Goal: Navigation & Orientation: Find specific page/section

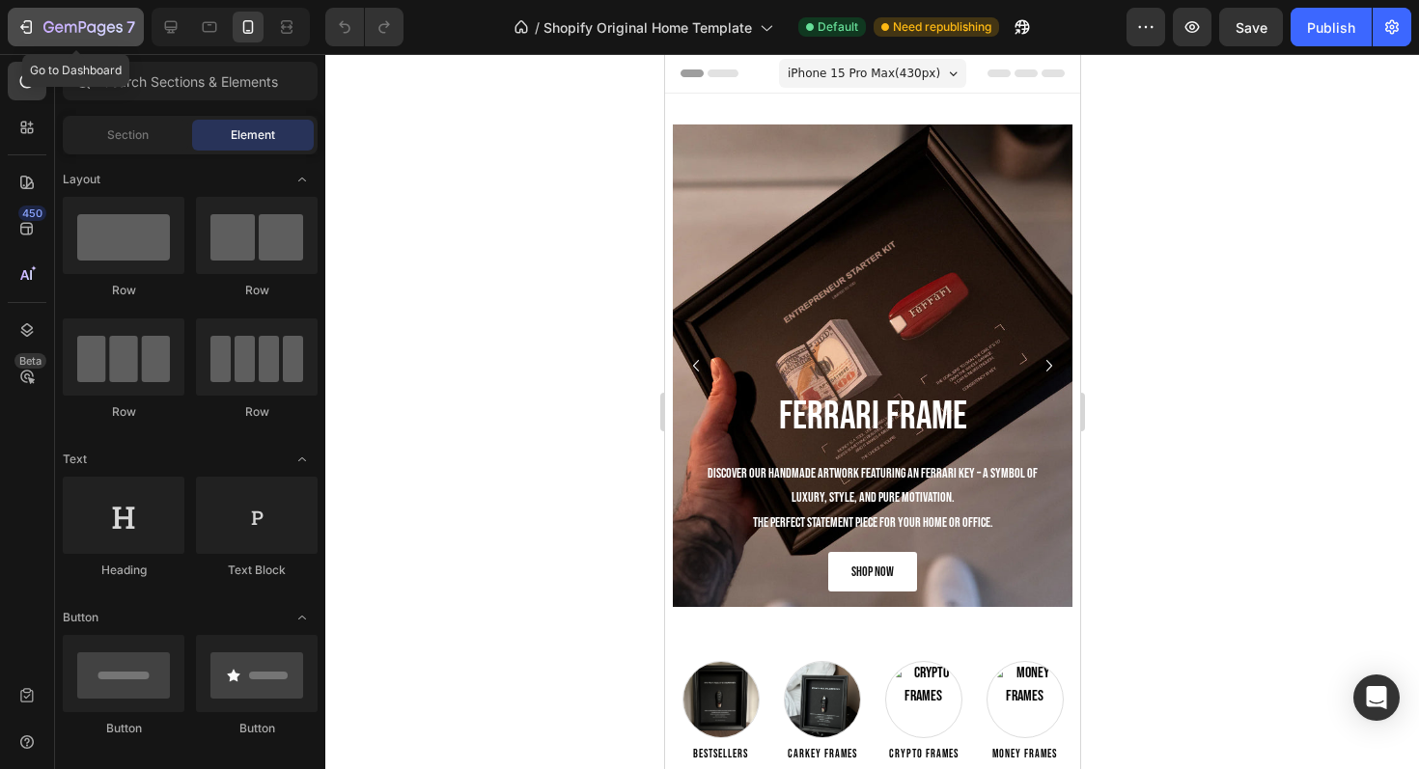
click at [61, 23] on icon "button" at bounding box center [82, 28] width 79 height 16
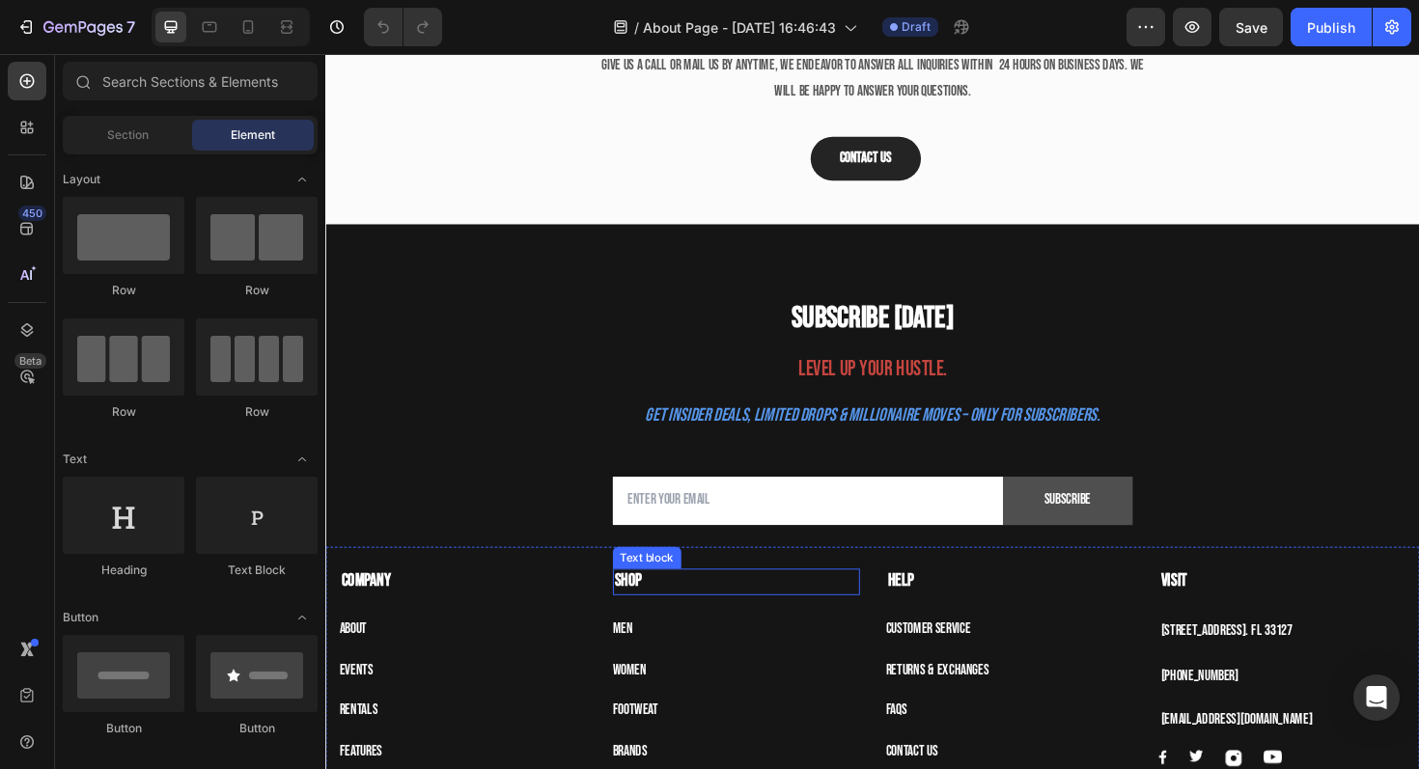
scroll to position [3564, 0]
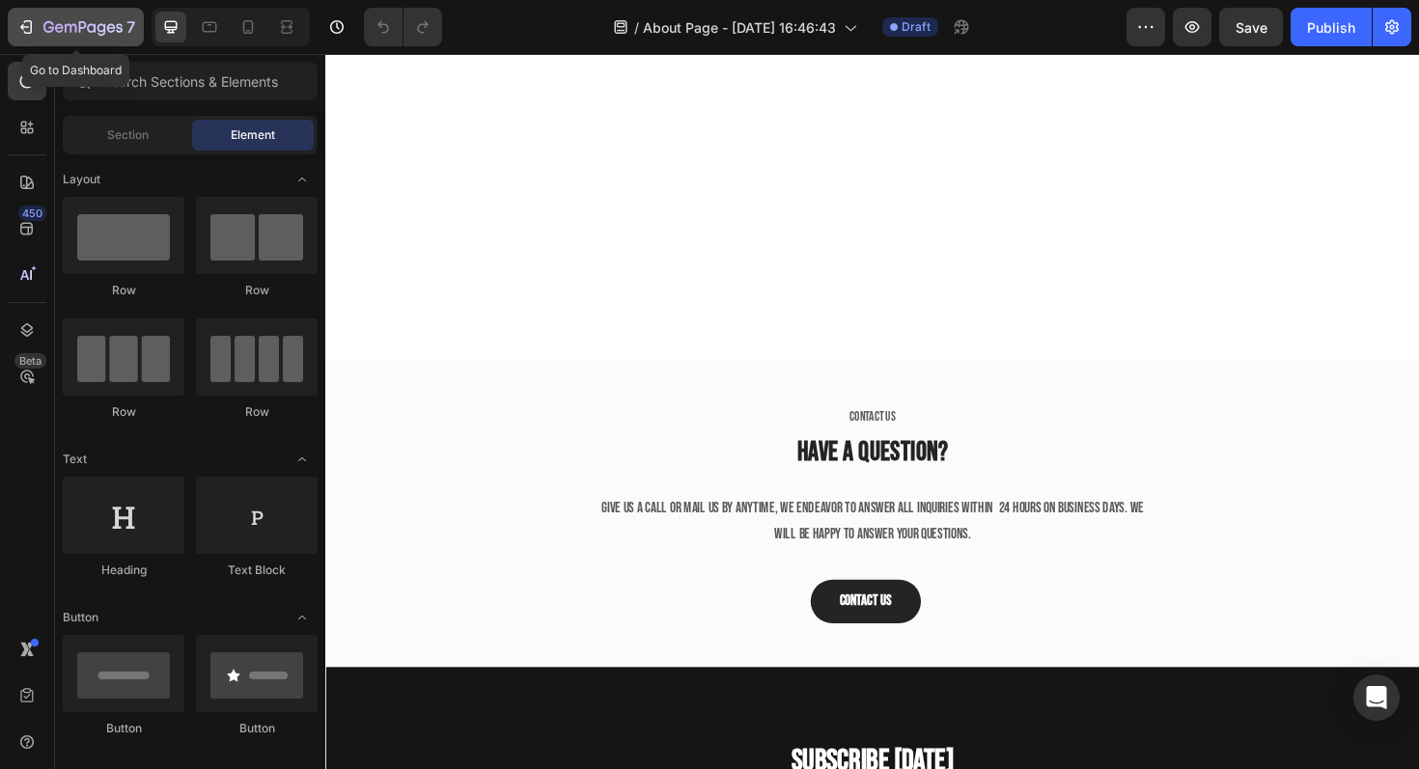
click at [101, 29] on icon "button" at bounding box center [82, 28] width 79 height 16
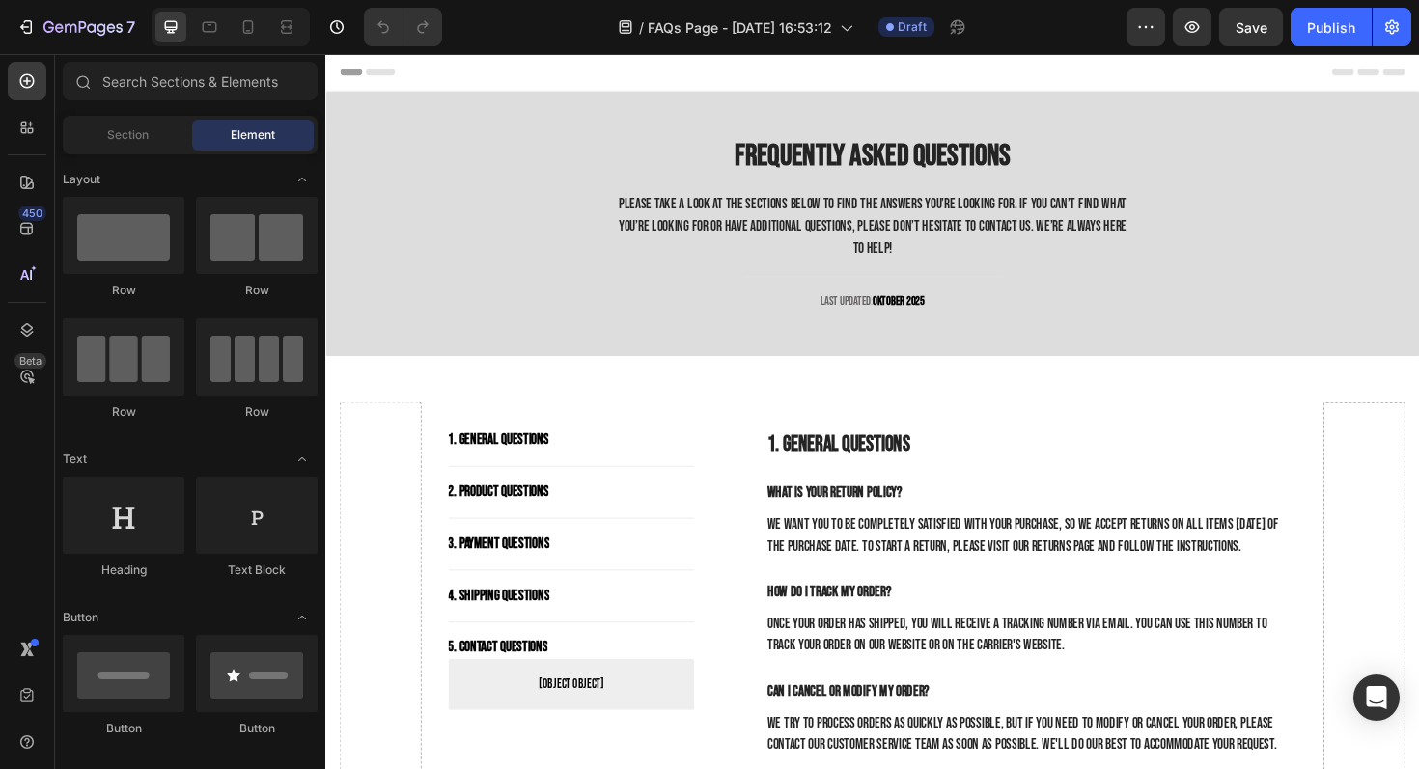
click at [89, 48] on div "7 Version history / FAQs Page - [DATE] 16:53:12 Draft Preview Save Publish" at bounding box center [709, 27] width 1419 height 55
click at [89, 32] on icon "button" at bounding box center [82, 28] width 79 height 16
